Goal: Information Seeking & Learning: Learn about a topic

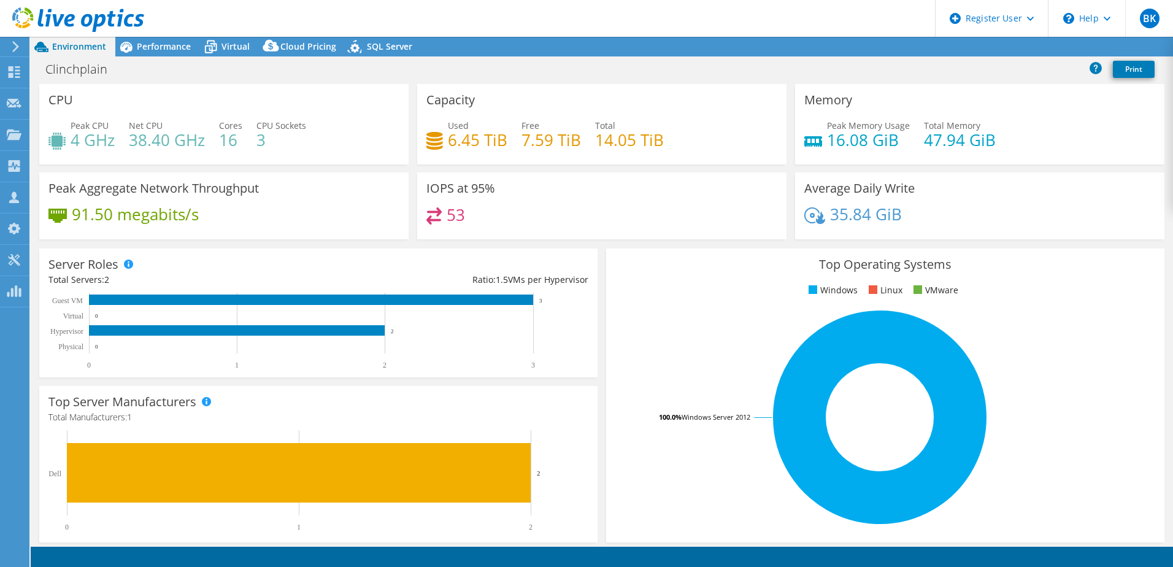
select select "USD"
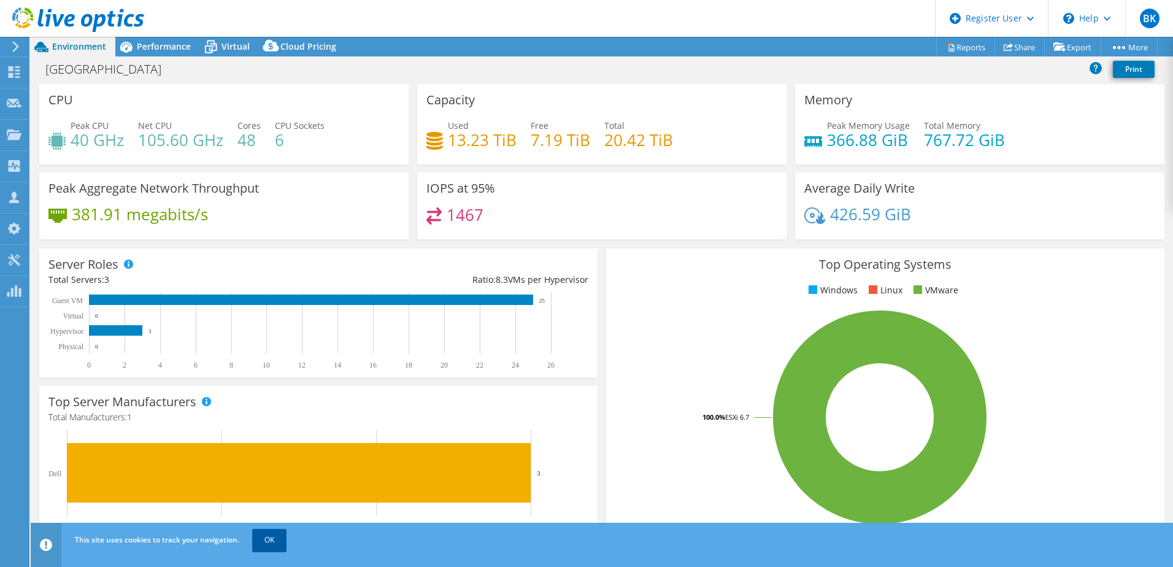
click at [277, 538] on link "OK" at bounding box center [269, 540] width 34 height 22
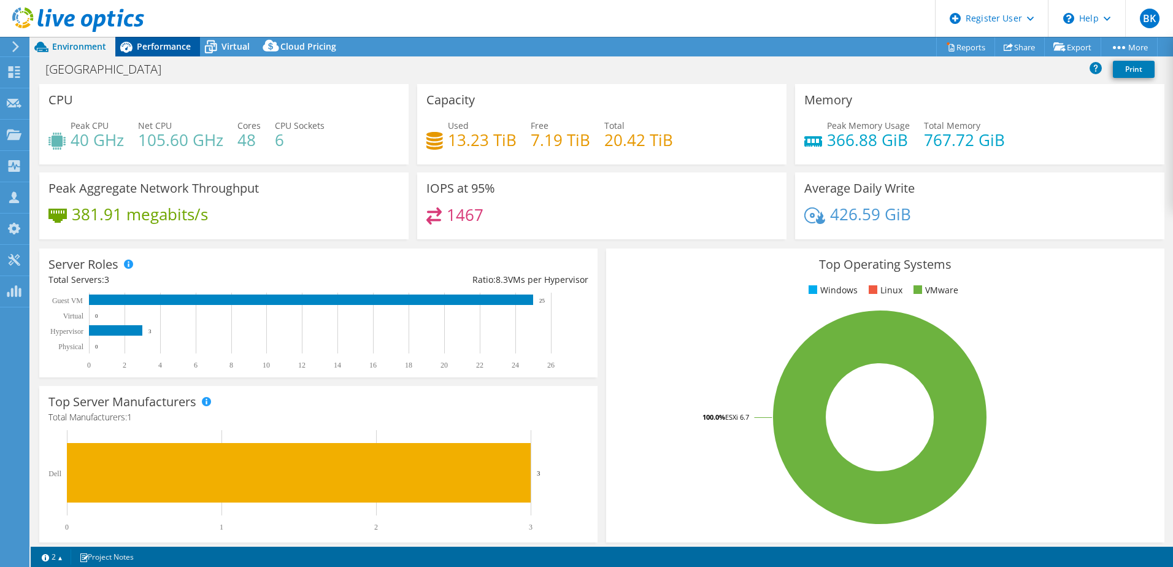
click at [164, 47] on span "Performance" at bounding box center [164, 46] width 54 height 12
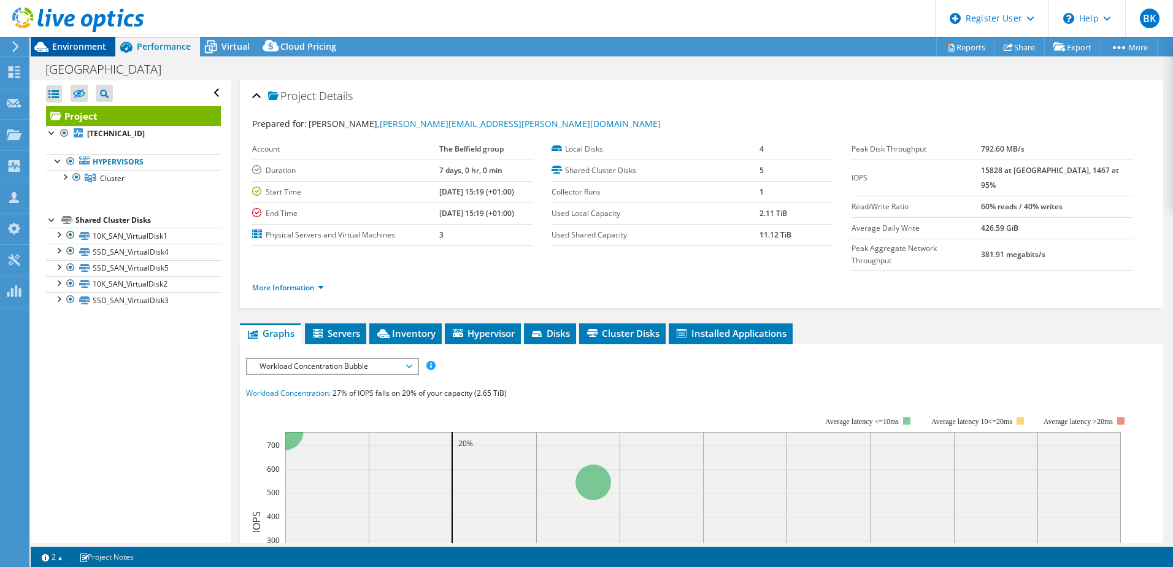
click at [69, 43] on span "Environment" at bounding box center [79, 46] width 54 height 12
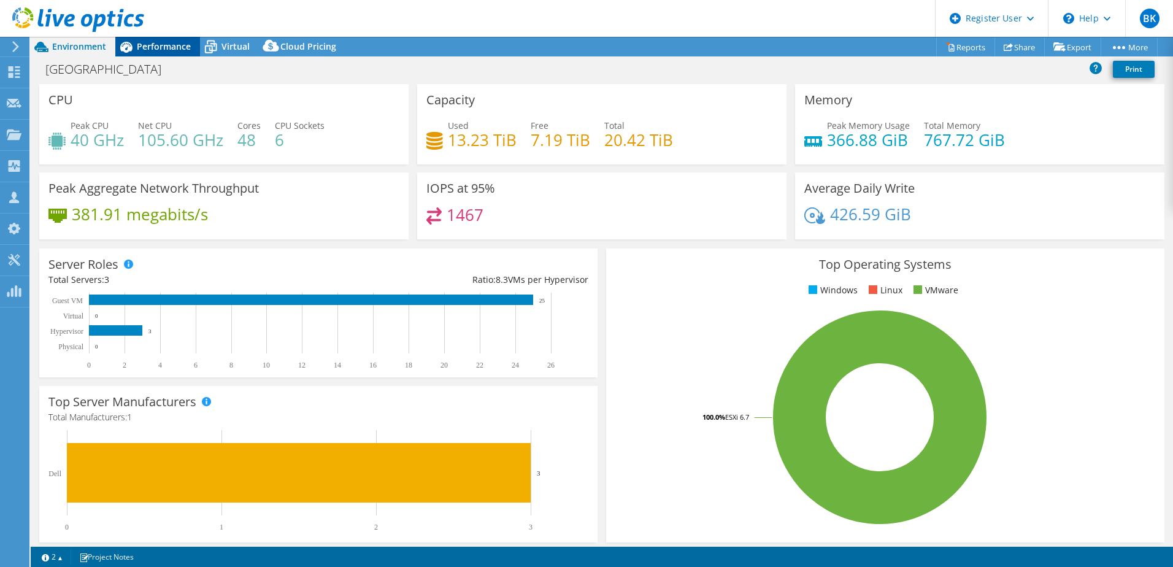
click at [155, 45] on span "Performance" at bounding box center [164, 46] width 54 height 12
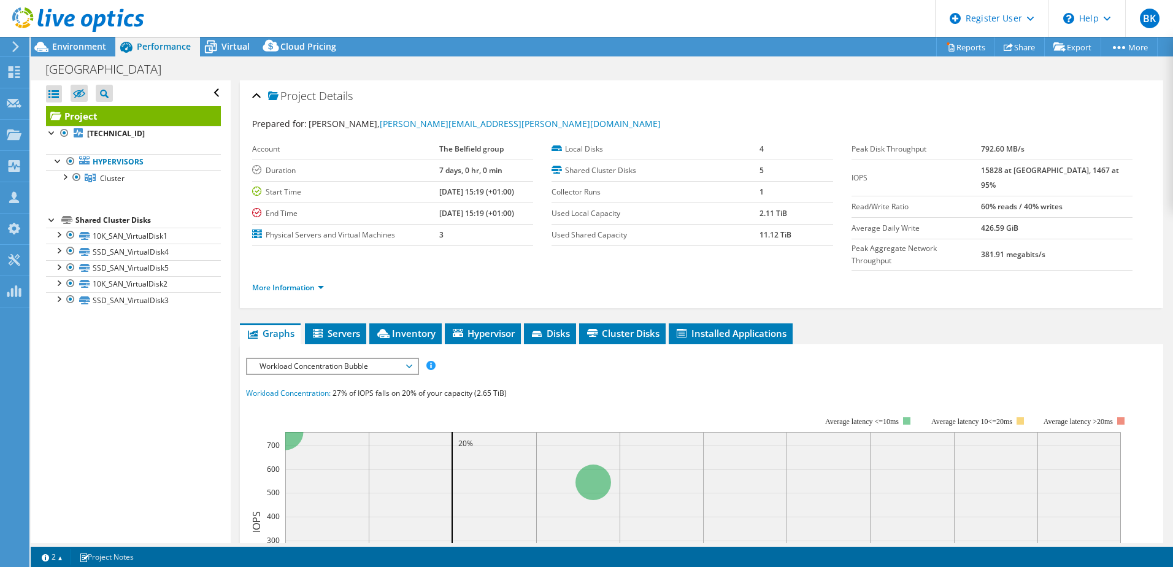
click at [323, 359] on span "Workload Concentration Bubble" at bounding box center [332, 366] width 158 height 15
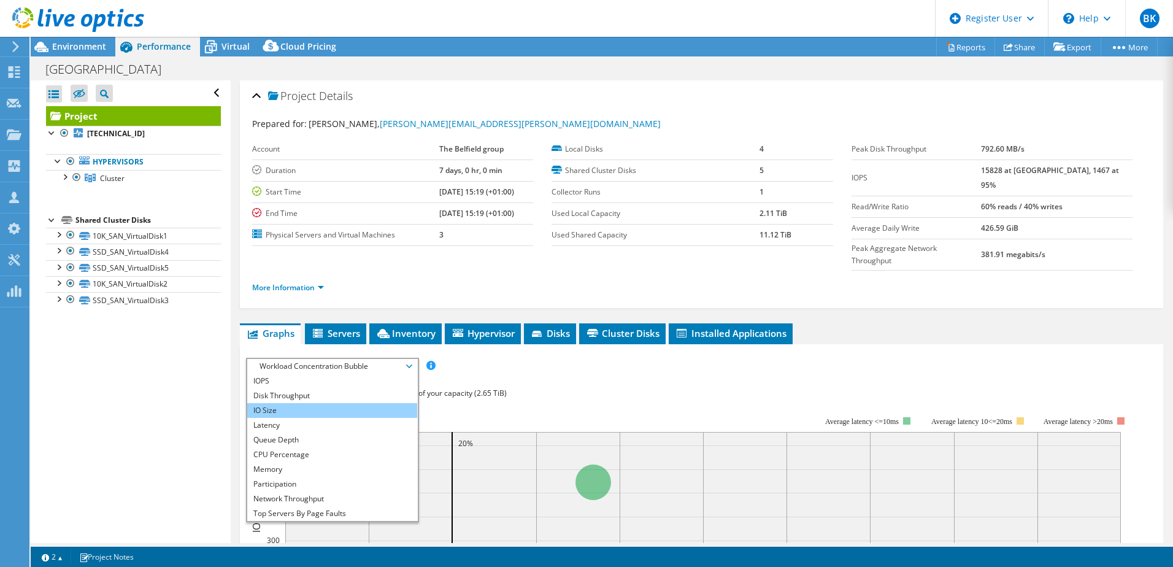
click at [295, 403] on li "IO Size" at bounding box center [332, 410] width 170 height 15
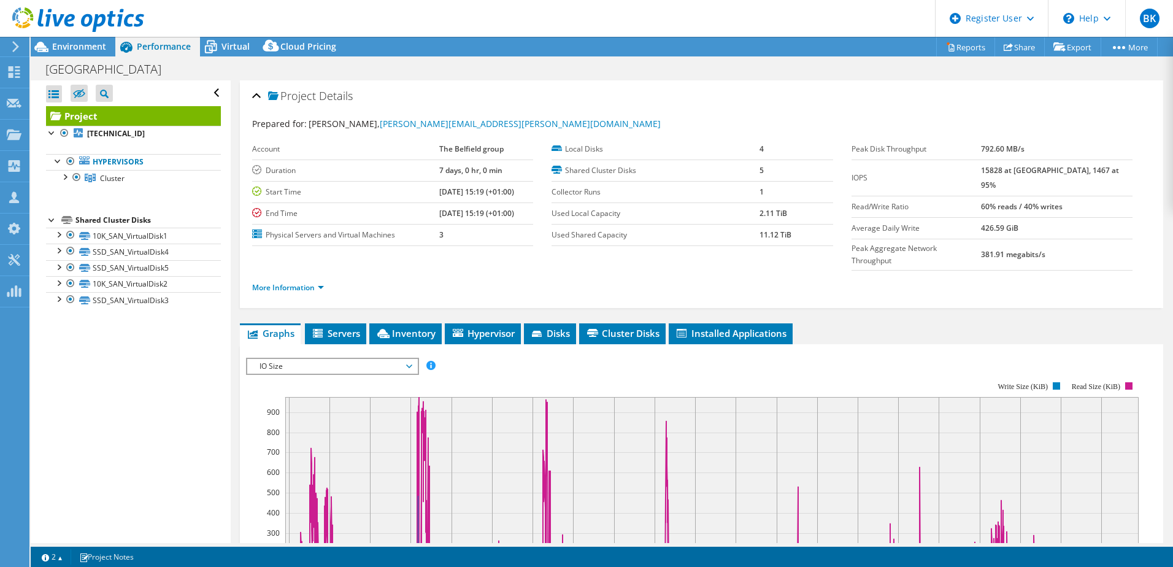
click at [307, 359] on span "IO Size" at bounding box center [332, 366] width 158 height 15
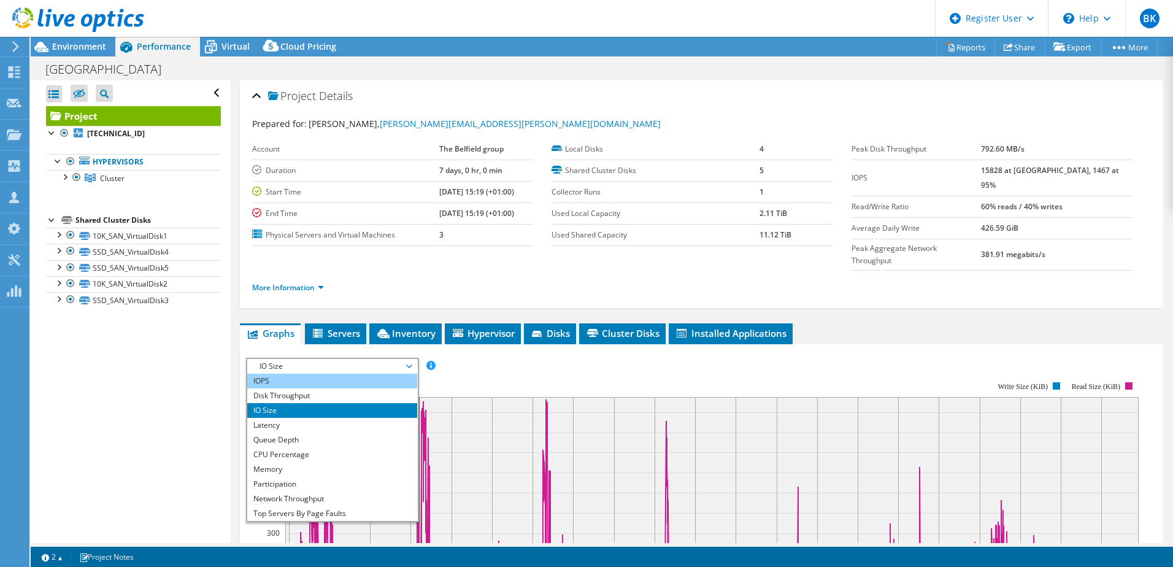
click at [302, 374] on li "IOPS" at bounding box center [332, 381] width 170 height 15
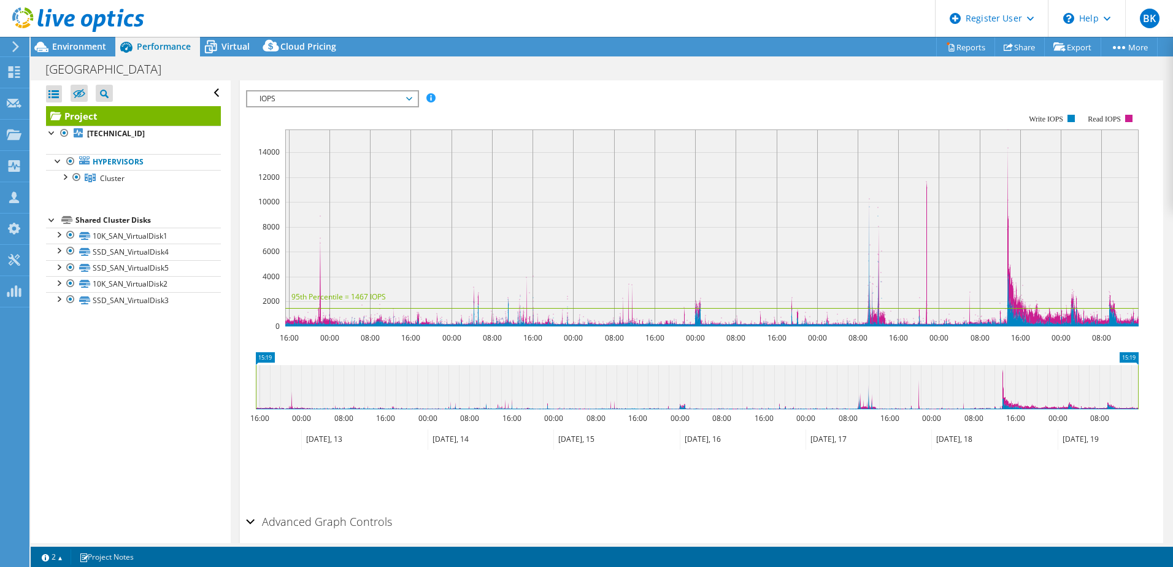
scroll to position [294, 0]
